Goal: Task Accomplishment & Management: Complete application form

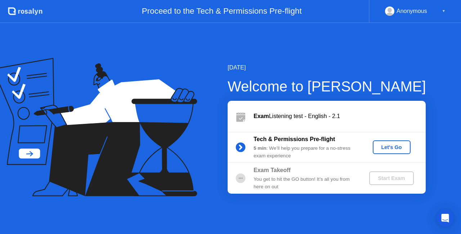
click at [388, 148] on div "Let's Go" at bounding box center [392, 147] width 32 height 6
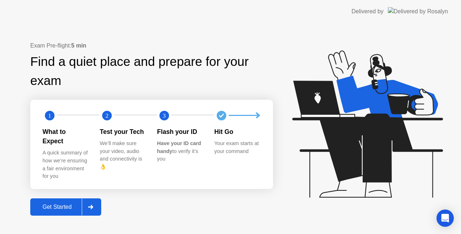
click at [64, 204] on div "Get Started" at bounding box center [56, 207] width 49 height 6
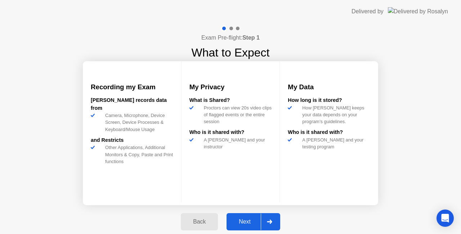
click at [244, 223] on div "Next" at bounding box center [245, 222] width 32 height 6
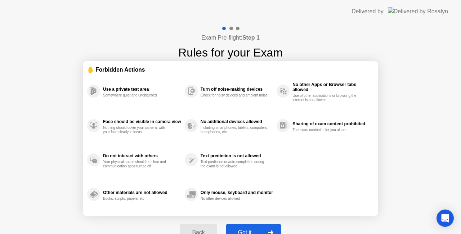
click at [242, 229] on div "Got it" at bounding box center [245, 232] width 34 height 6
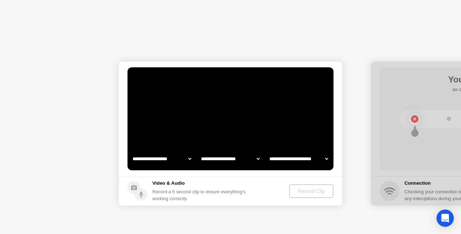
select select "**********"
select select "*******"
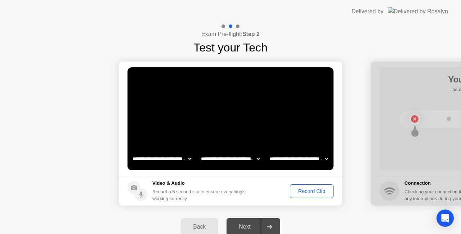
click at [311, 192] on div "Record Clip" at bounding box center [312, 191] width 39 height 6
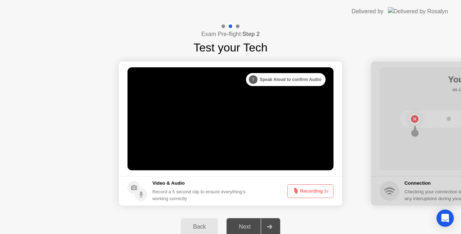
click at [242, 226] on div "Next" at bounding box center [245, 227] width 32 height 6
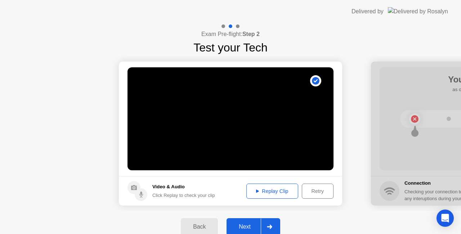
click at [313, 189] on div "Retry" at bounding box center [317, 191] width 27 height 6
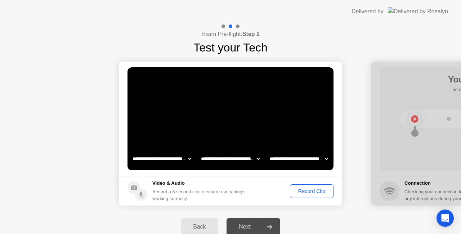
click at [307, 191] on div "Record Clip" at bounding box center [312, 191] width 39 height 6
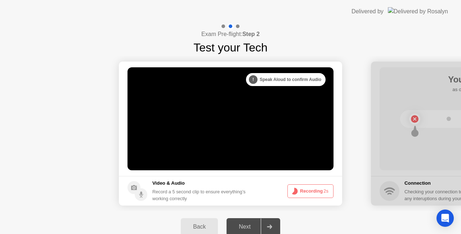
click at [237, 229] on div "Next" at bounding box center [245, 227] width 32 height 6
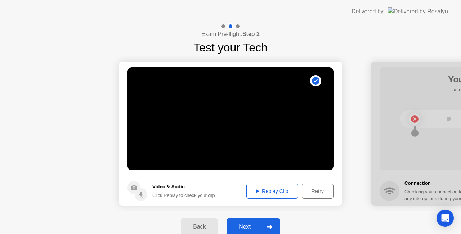
click at [276, 193] on div "Replay Clip" at bounding box center [272, 191] width 47 height 6
click at [248, 225] on div "Next" at bounding box center [245, 227] width 32 height 6
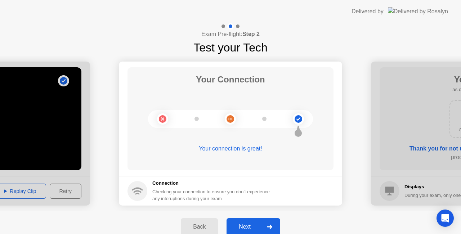
click at [248, 225] on div "Next" at bounding box center [245, 227] width 32 height 6
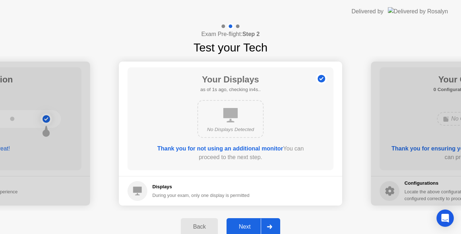
click at [248, 225] on div "Next" at bounding box center [245, 227] width 32 height 6
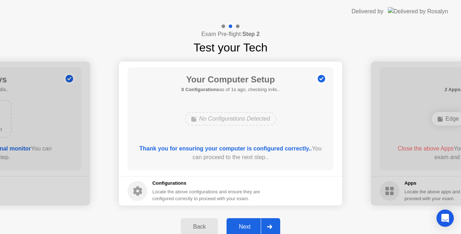
click at [248, 225] on div "Next" at bounding box center [245, 227] width 32 height 6
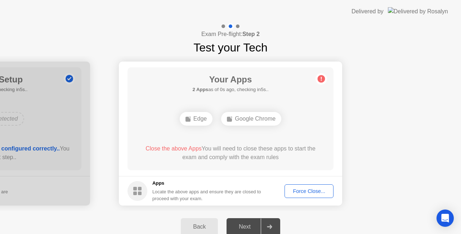
click at [295, 192] on div "Force Close..." at bounding box center [309, 191] width 44 height 6
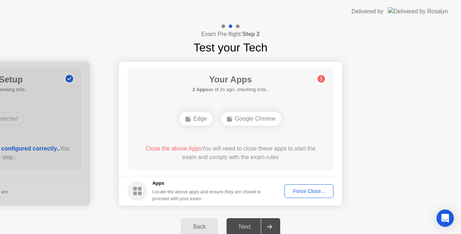
click at [310, 191] on div "Force Close..." at bounding box center [309, 191] width 44 height 6
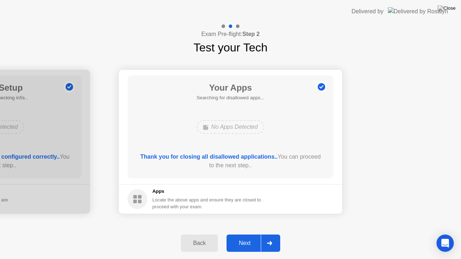
click at [244, 234] on div "Next" at bounding box center [245, 243] width 32 height 6
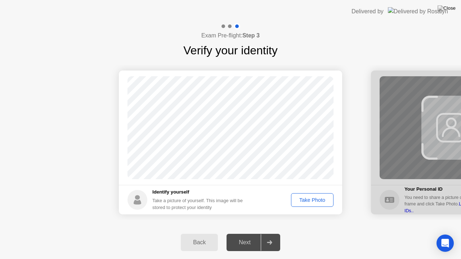
click at [309, 197] on div "Take Photo" at bounding box center [312, 200] width 37 height 6
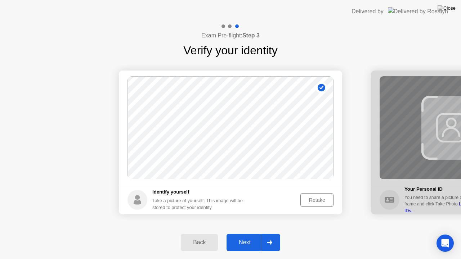
click at [238, 234] on div "Next" at bounding box center [245, 243] width 32 height 6
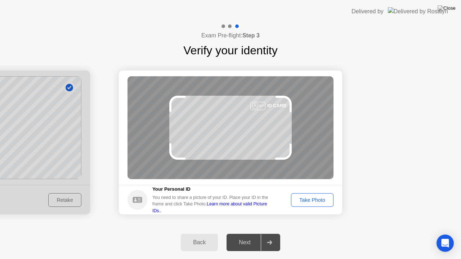
click at [303, 200] on div "Take Photo" at bounding box center [312, 200] width 37 height 6
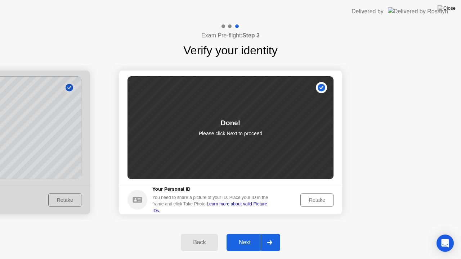
click at [246, 234] on div "Next" at bounding box center [245, 243] width 32 height 6
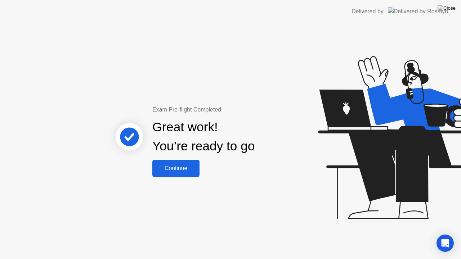
click at [181, 169] on div "Continue" at bounding box center [176, 168] width 43 height 6
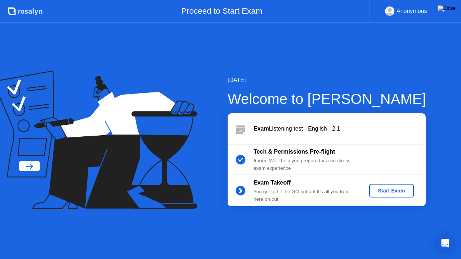
click at [385, 193] on div "Start Exam" at bounding box center [391, 191] width 39 height 6
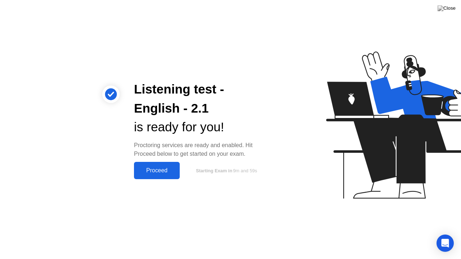
click at [146, 168] on div "Proceed" at bounding box center [156, 171] width 41 height 6
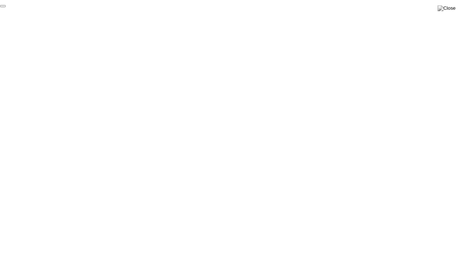
click div "End Proctoring Session"
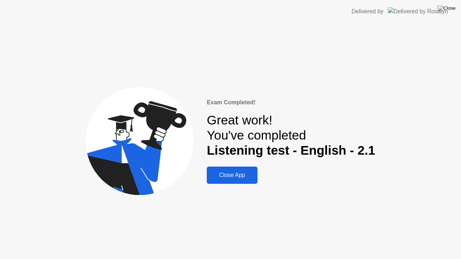
click at [241, 175] on div "Close App" at bounding box center [232, 175] width 46 height 6
